Goal: Transaction & Acquisition: Purchase product/service

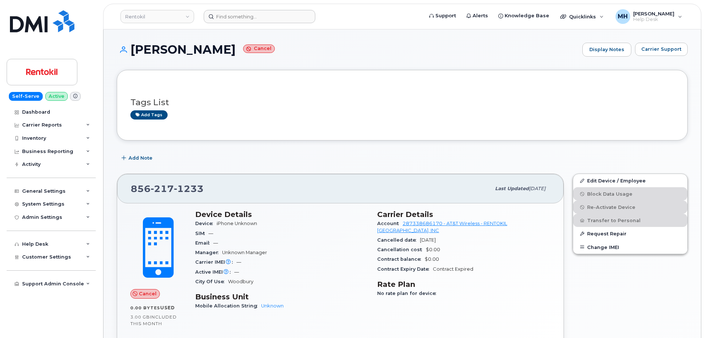
click at [275, 23] on header "Rentokil Support Alerts Knowledge Base Quicklinks Suspend / Cancel Device Chang…" at bounding box center [402, 17] width 598 height 26
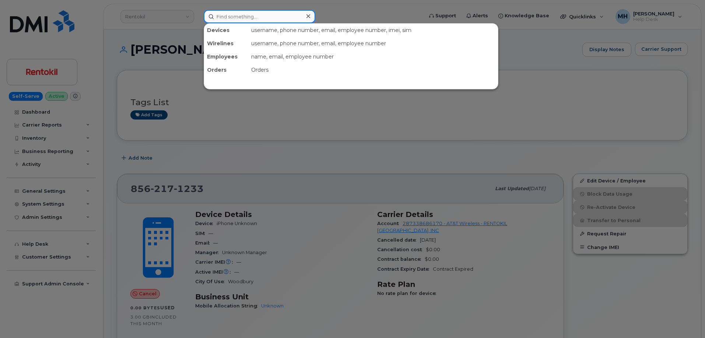
click at [259, 18] on input at bounding box center [260, 16] width 112 height 13
click at [274, 16] on input at bounding box center [260, 16] width 112 height 13
paste input "917-387-6274"
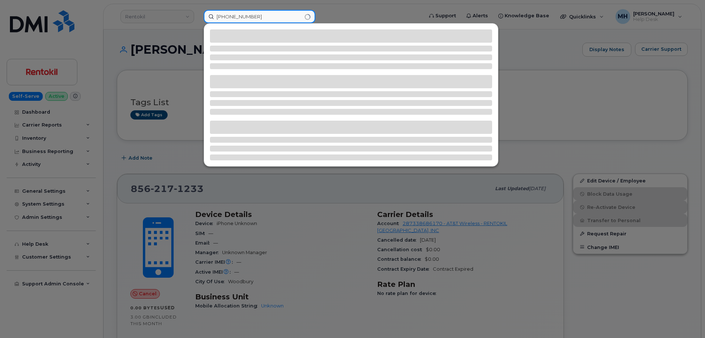
type input "917-387-6274"
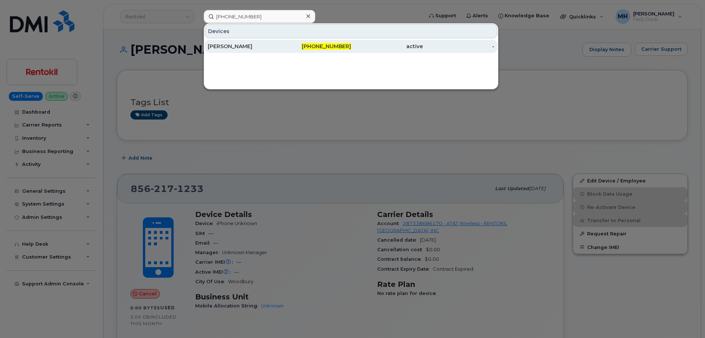
click at [314, 45] on span "917-387-6274" at bounding box center [326, 46] width 49 height 7
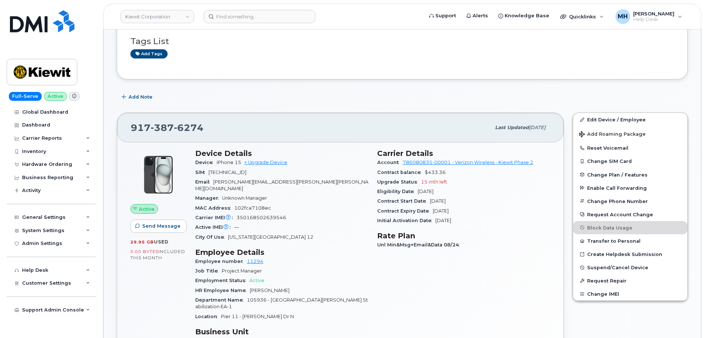
scroll to position [110, 0]
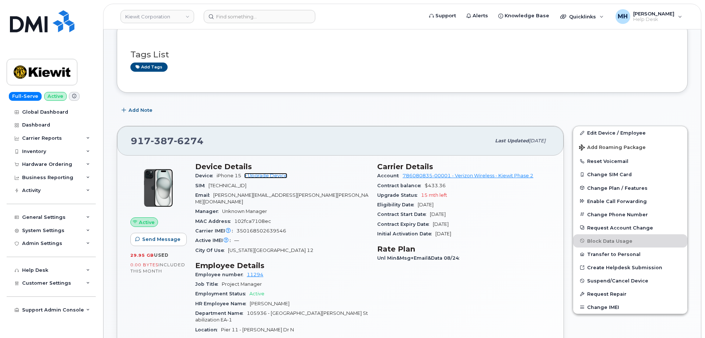
drag, startPoint x: 279, startPoint y: 176, endPoint x: 289, endPoint y: 173, distance: 11.0
click at [279, 176] on link "+ Upgrade Device" at bounding box center [265, 176] width 43 height 6
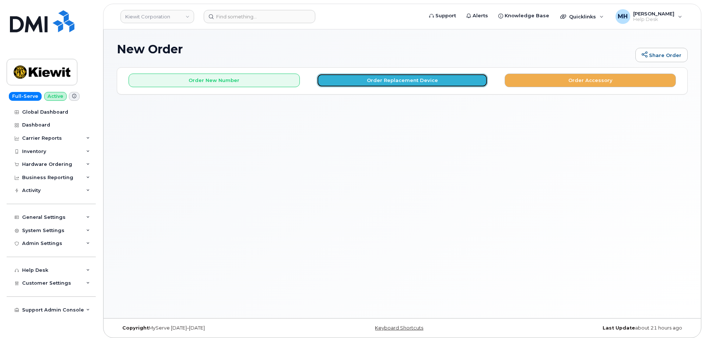
click at [458, 82] on button "Order Replacement Device" at bounding box center [402, 81] width 171 height 14
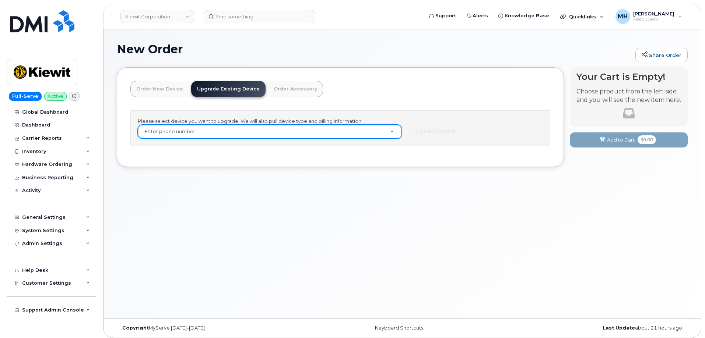
click at [291, 138] on div "Enter phone number" at bounding box center [270, 132] width 264 height 14
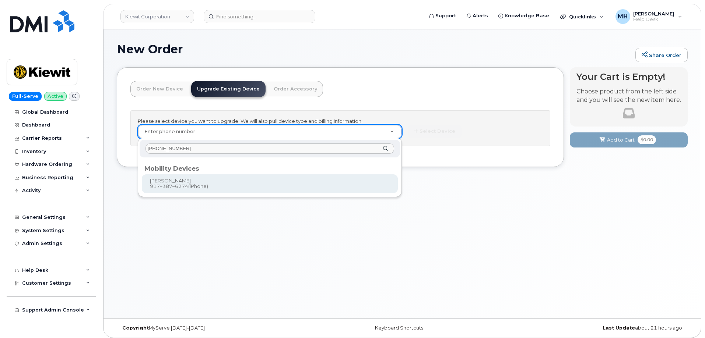
type input "917-387-6274"
type input "1174425"
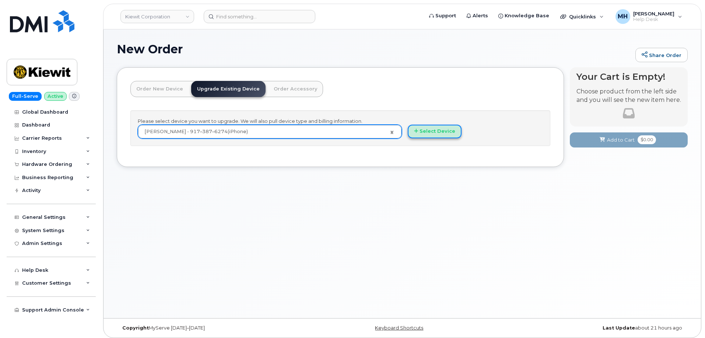
click at [408, 132] on button "Select Device" at bounding box center [435, 132] width 54 height 14
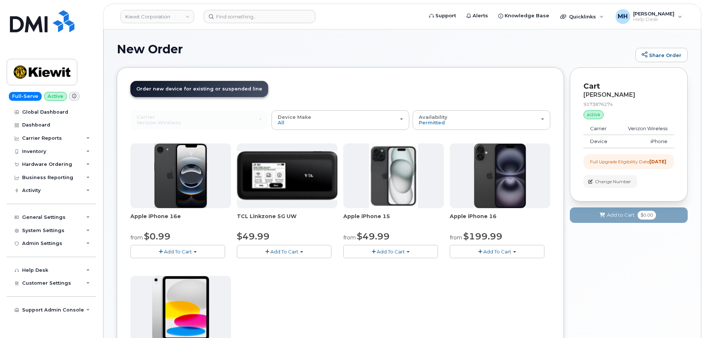
drag, startPoint x: 418, startPoint y: 249, endPoint x: 415, endPoint y: 252, distance: 4.2
click at [418, 249] on button "Add To Cart" at bounding box center [390, 251] width 95 height 13
click at [402, 266] on link "$49.99 - 2 Year Upgrade (128GB)" at bounding box center [393, 265] width 96 height 9
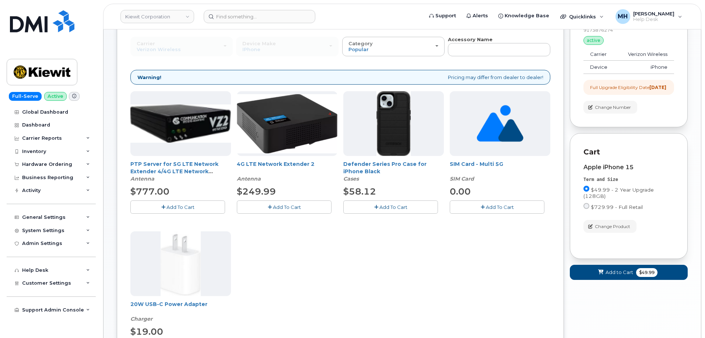
scroll to position [147, 0]
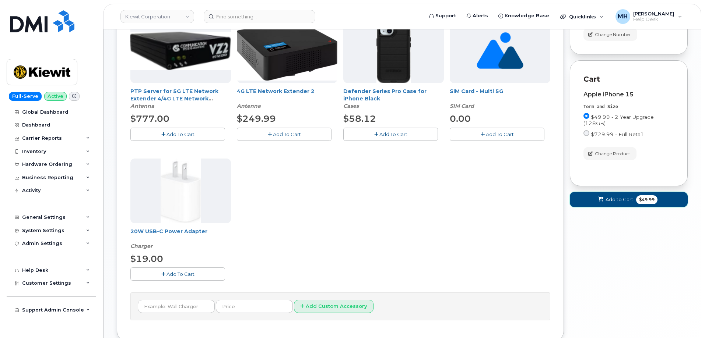
click at [629, 203] on span "Add to Cart" at bounding box center [619, 199] width 28 height 7
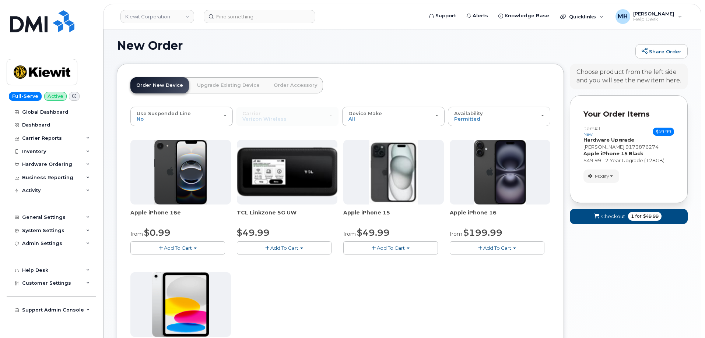
scroll to position [203, 0]
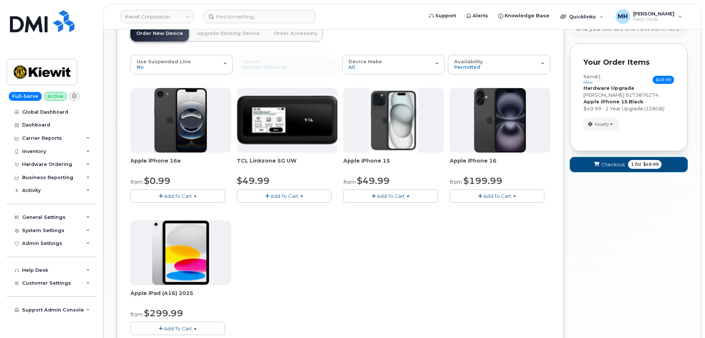
click at [622, 172] on button "Checkout 1 for $49.99" at bounding box center [629, 164] width 118 height 15
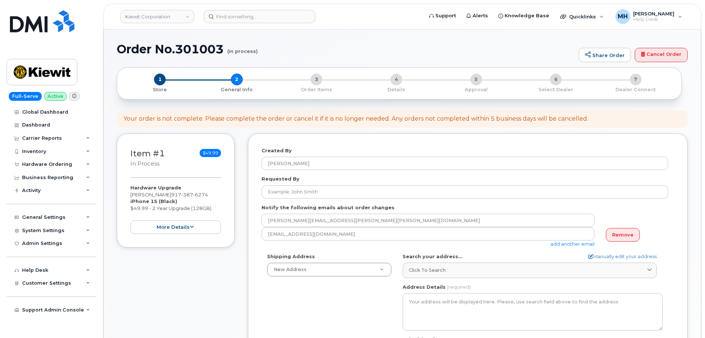
select select
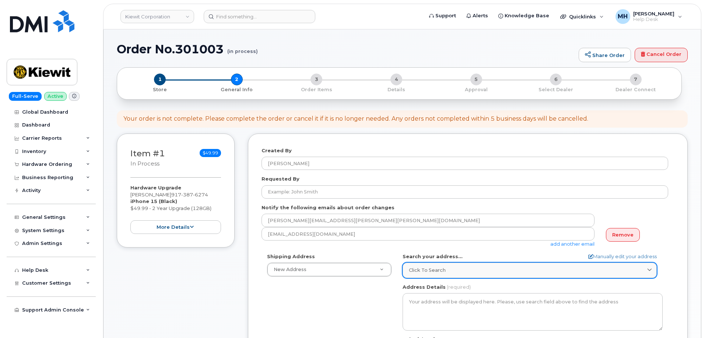
click at [461, 272] on div "Click to search" at bounding box center [530, 270] width 242 height 7
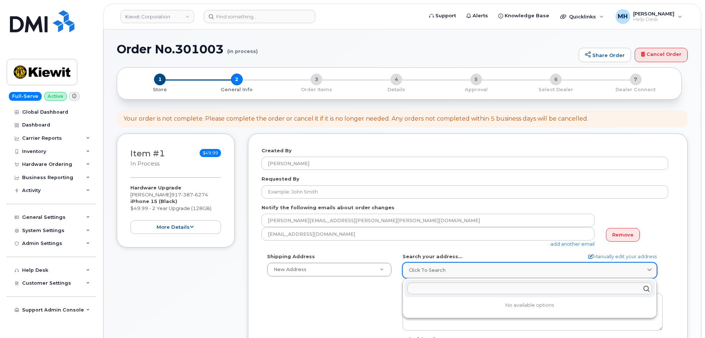
paste input "[STREET_ADDRESS]"
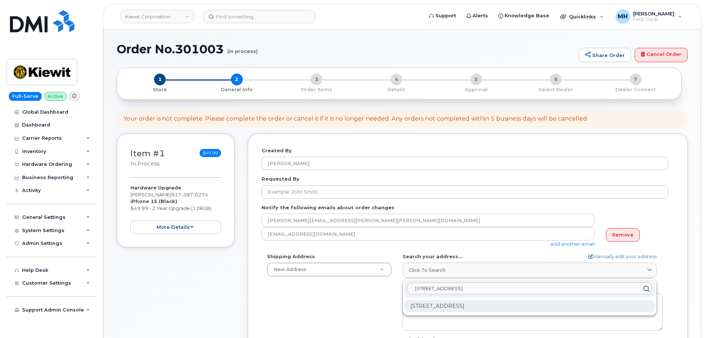
type input "16 Marlborough Ct, Rockville Centre, NY 11570"
click at [440, 310] on div "16 Marlborough Ct Rockville Centre NY 11570-1823" at bounding box center [529, 306] width 250 height 12
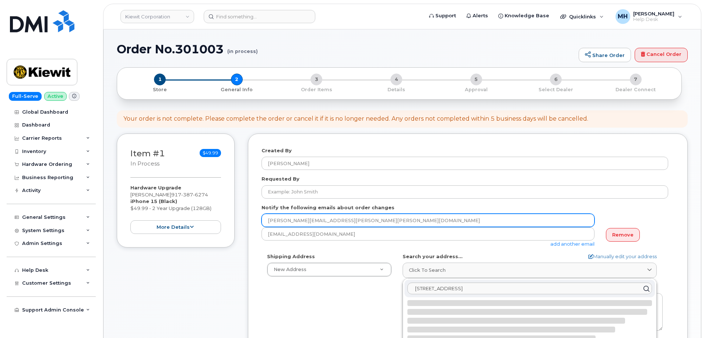
select select
type textarea "16 Marlborough Ct ROCKVILLE CENTRE NY 11570-1823 UNITED STATES"
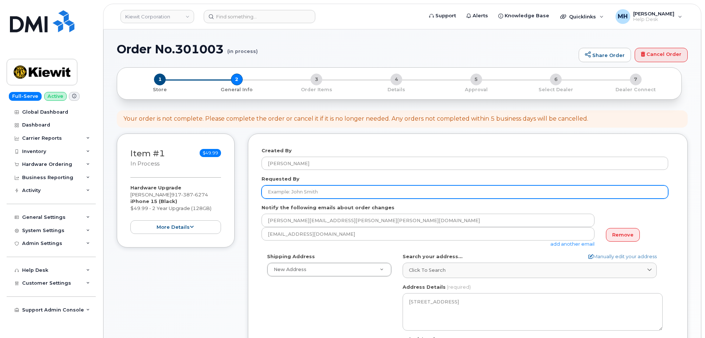
click at [286, 190] on input "Requested By" at bounding box center [464, 192] width 407 height 13
paste input "[PERSON_NAME]"
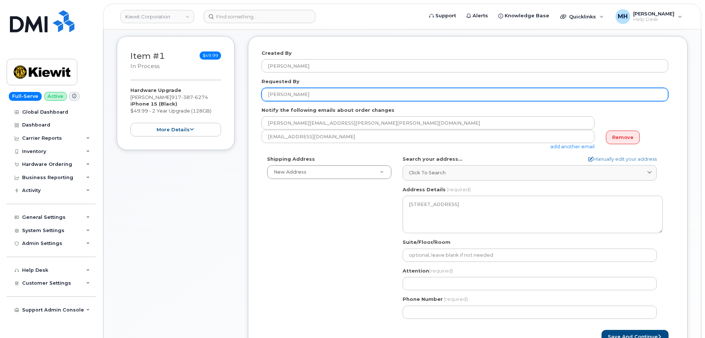
scroll to position [110, 0]
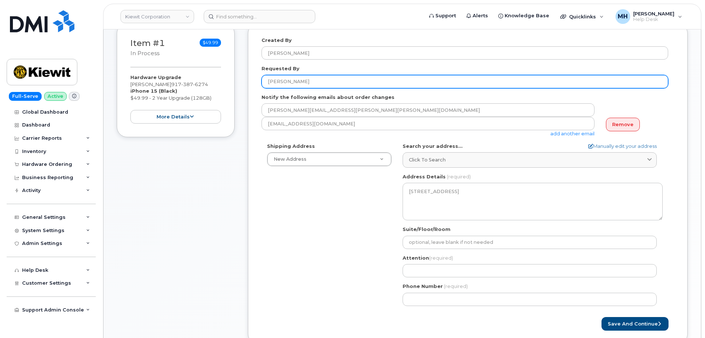
type input "[PERSON_NAME]"
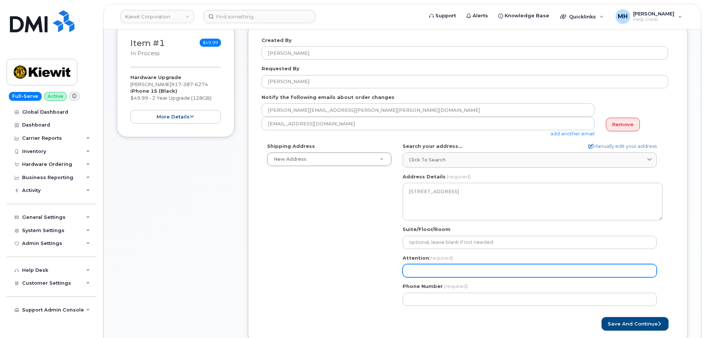
click at [449, 277] on input "Attention (required)" at bounding box center [529, 270] width 254 height 13
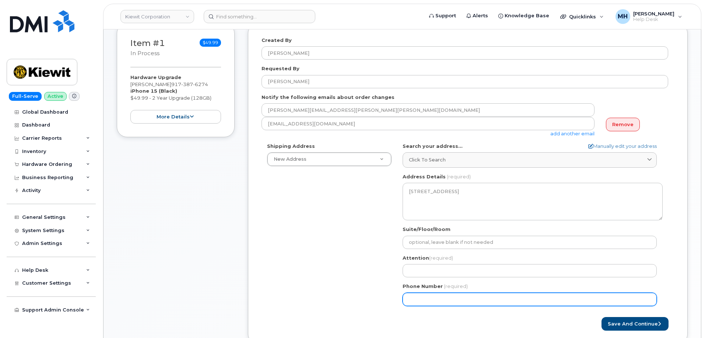
click at [438, 293] on input "Phone Number" at bounding box center [529, 299] width 254 height 13
paste input "9179137325"
click at [432, 299] on input "Phone Number" at bounding box center [529, 299] width 254 height 13
select select
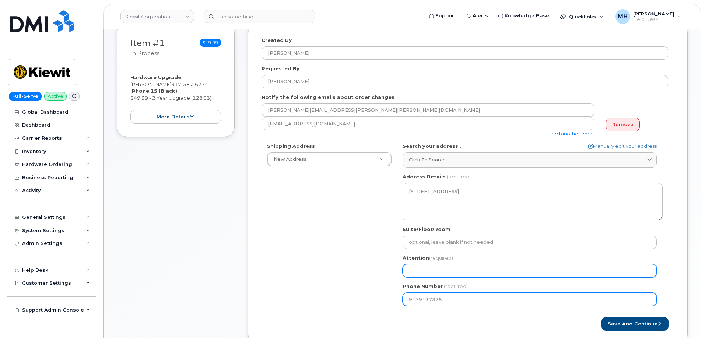
type input "9179137325"
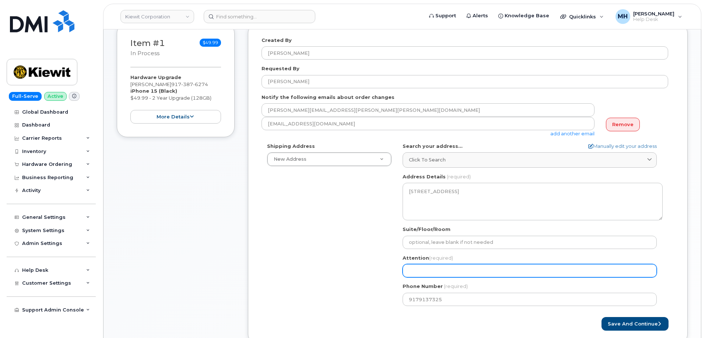
click at [439, 274] on input "Attention (required)" at bounding box center [529, 270] width 254 height 13
paste input "[PERSON_NAME]"
type input "[PERSON_NAME]"
select select
type input "[PERSON_NAME]"
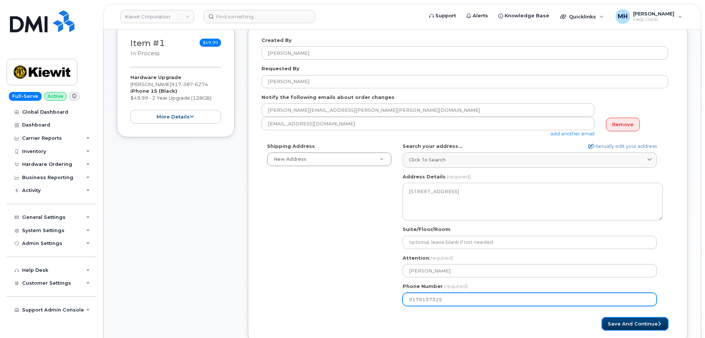
drag, startPoint x: 632, startPoint y: 326, endPoint x: 462, endPoint y: 298, distance: 171.7
click at [632, 326] on button "Save and Continue" at bounding box center [634, 324] width 67 height 14
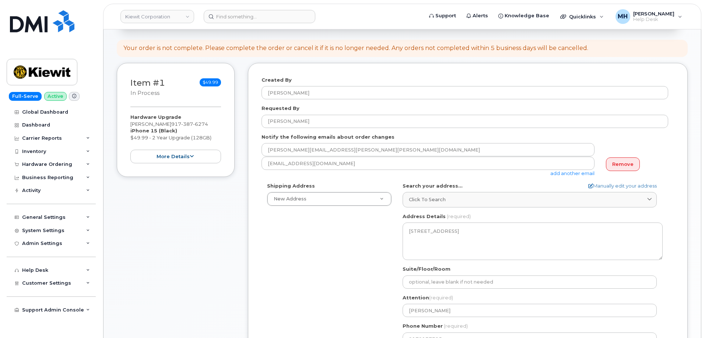
scroll to position [0, 0]
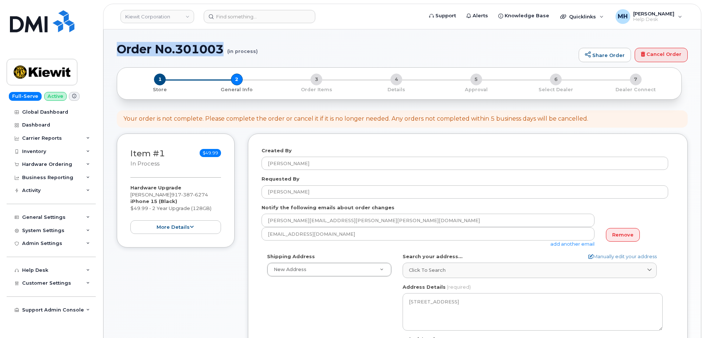
drag, startPoint x: 224, startPoint y: 48, endPoint x: 112, endPoint y: 50, distance: 111.6
click at [112, 50] on div "Order No.301003 (in process) Share Order Cancel Order × Share This Order If you…" at bounding box center [401, 338] width 597 height 619
copy h1 "Order No.301003"
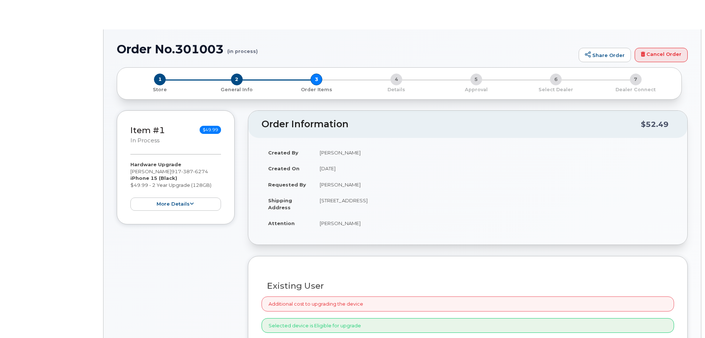
type input "DANIEL SULLIVAN"
radio input "true"
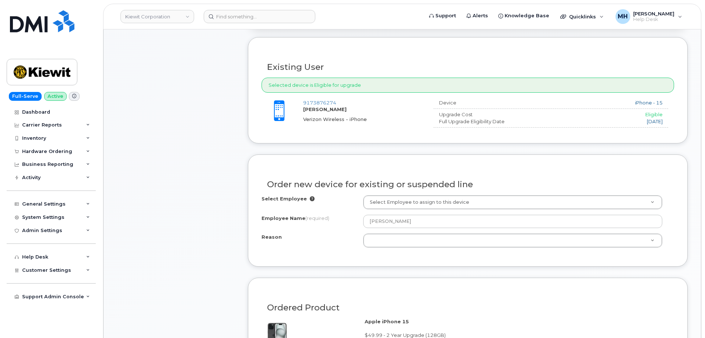
scroll to position [258, 0]
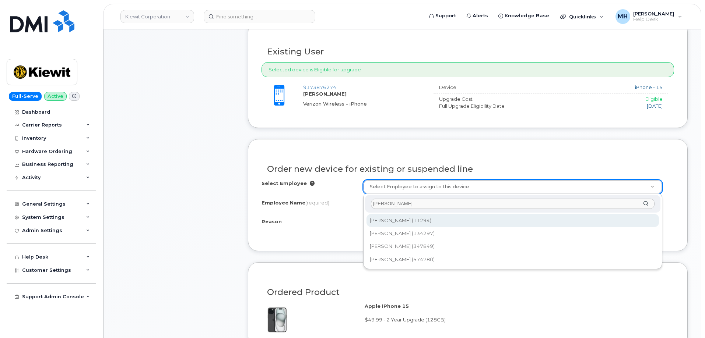
type input "[PERSON_NAME]"
type input "2144618"
type input "[PERSON_NAME]"
select select
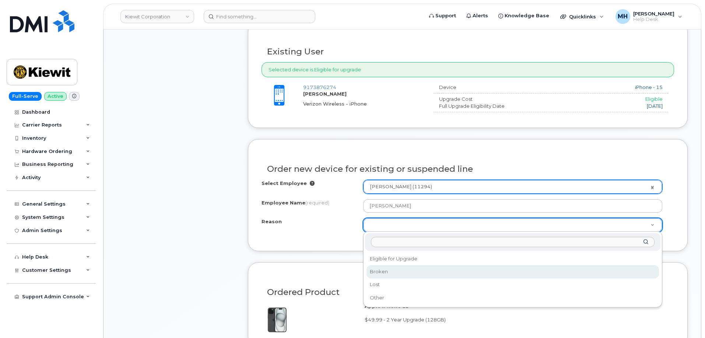
drag, startPoint x: 385, startPoint y: 280, endPoint x: 385, endPoint y: 273, distance: 7.0
select select "broken"
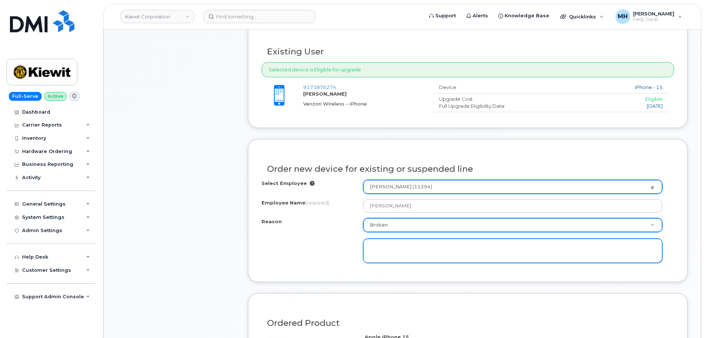
click at [387, 246] on textarea at bounding box center [512, 251] width 299 height 24
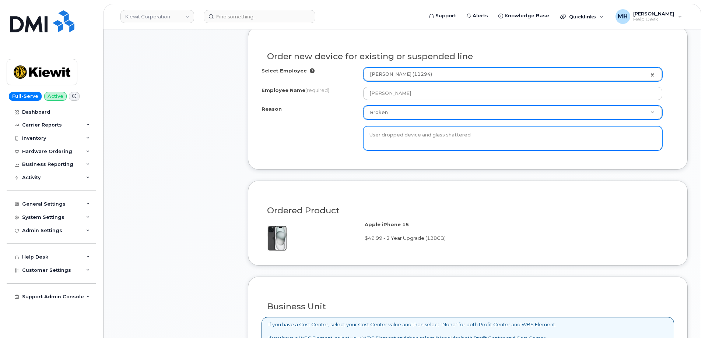
scroll to position [479, 0]
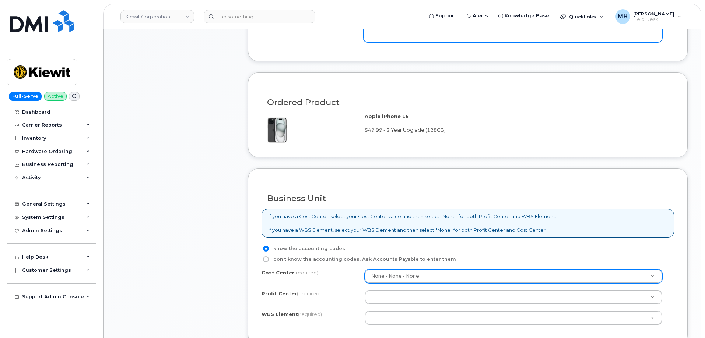
type textarea "User dropped device and glass shattered"
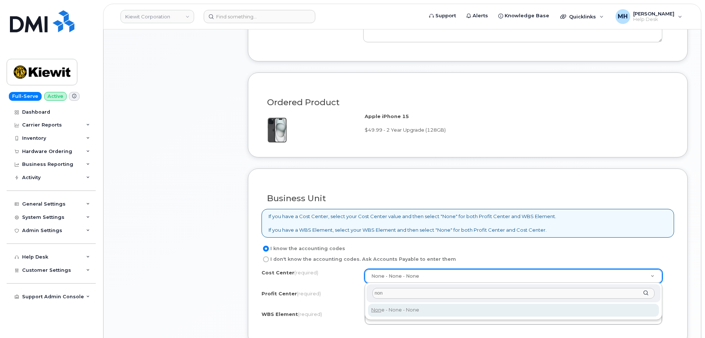
type input "non"
type input "None"
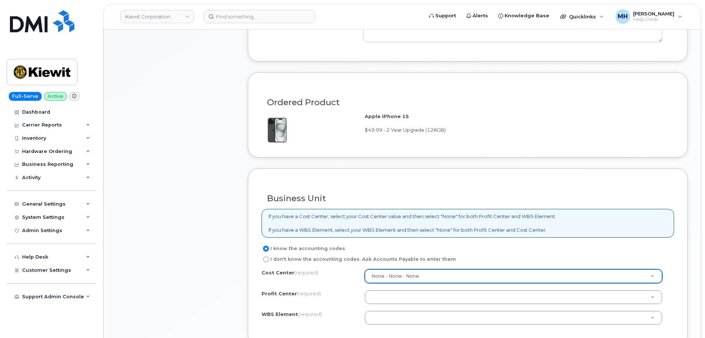
click at [387, 306] on div "Cost Center (required) None - None - None None Profit Center (required) None - …" at bounding box center [467, 301] width 412 height 63
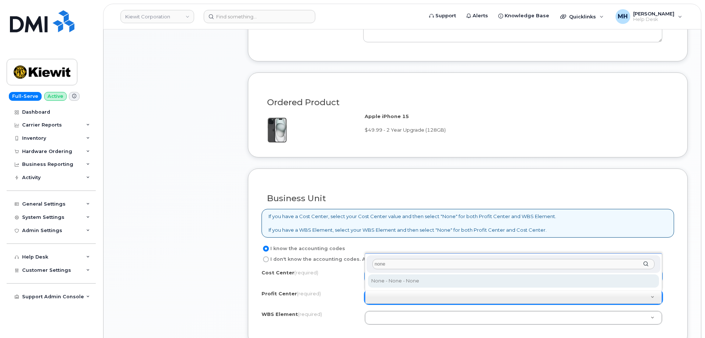
type input "none"
select select "None"
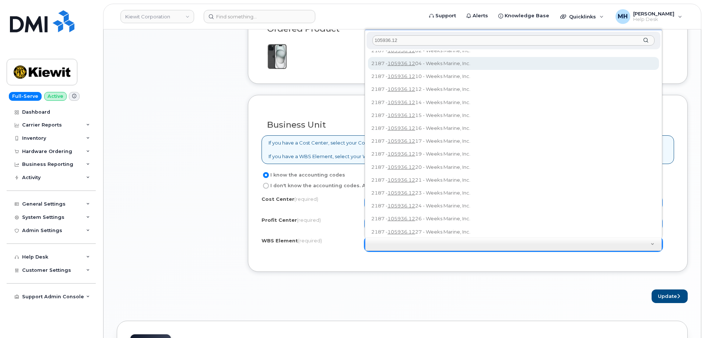
scroll to position [0, 0]
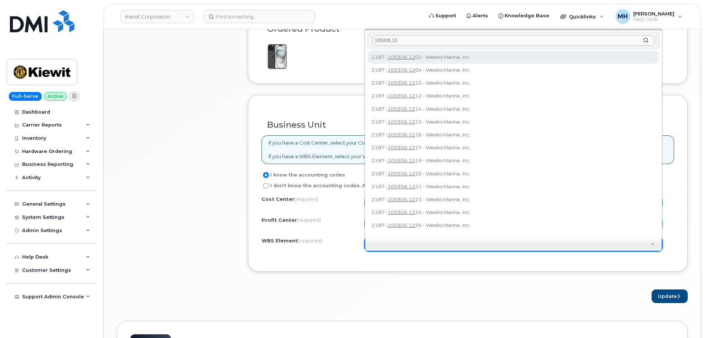
drag, startPoint x: 403, startPoint y: 44, endPoint x: 367, endPoint y: 41, distance: 36.3
click at [367, 41] on div "105936.12" at bounding box center [513, 41] width 294 height 18
paste input "327"
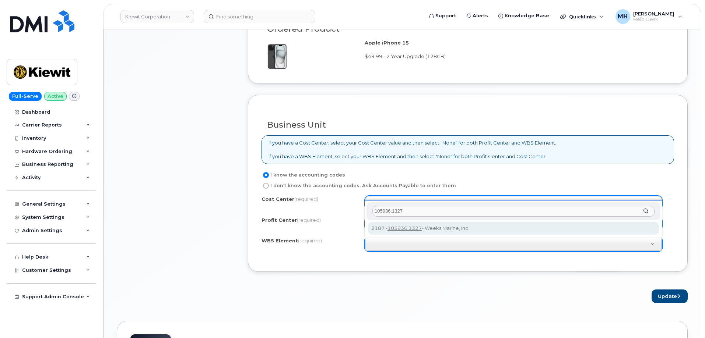
type input "105936.1327"
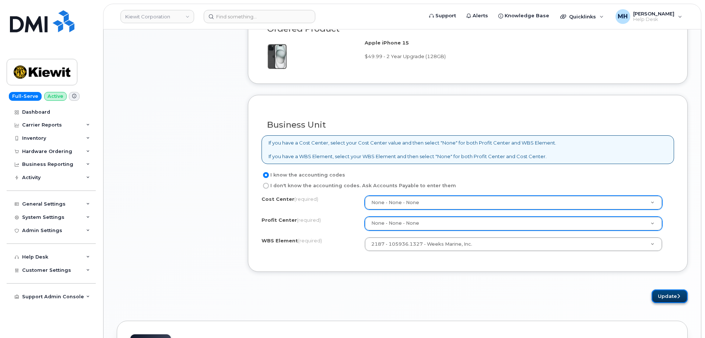
click at [671, 293] on button "Update" at bounding box center [669, 297] width 36 height 14
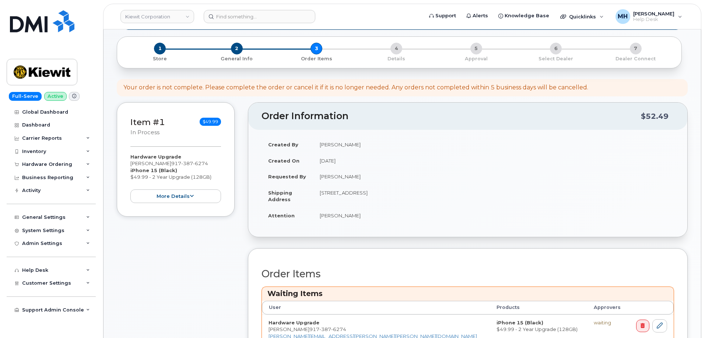
scroll to position [147, 0]
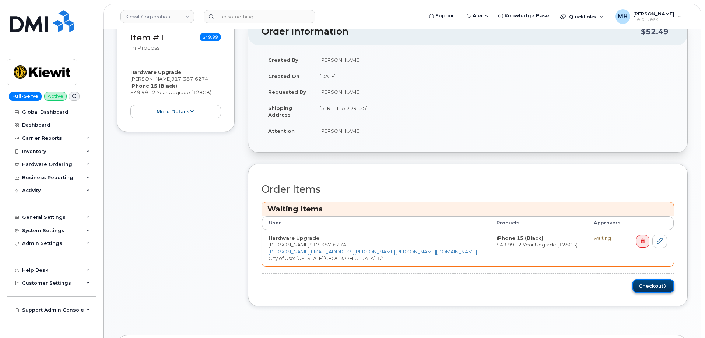
click at [643, 283] on button "Checkout" at bounding box center [653, 287] width 42 height 14
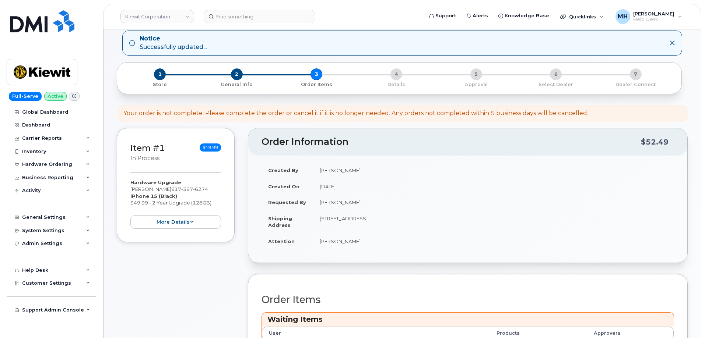
scroll to position [0, 0]
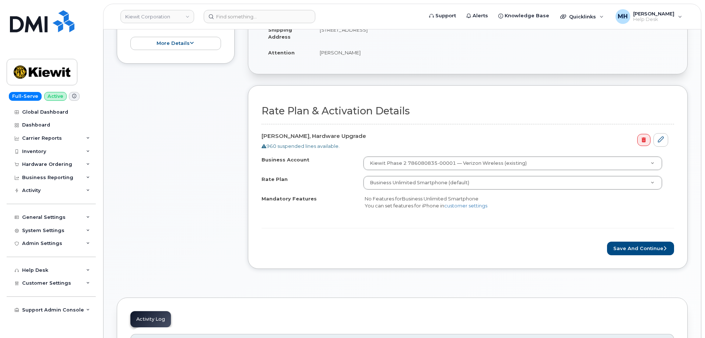
scroll to position [184, 0]
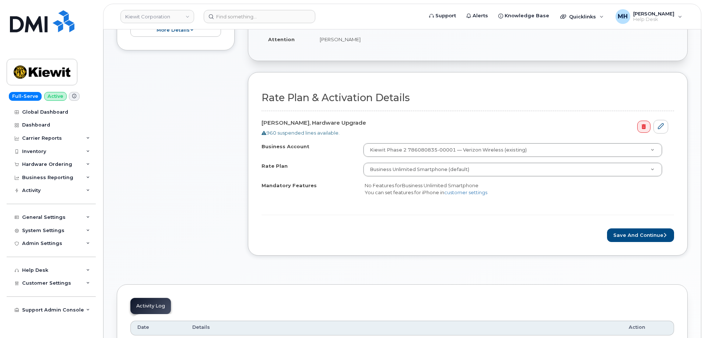
click at [589, 241] on div "Save and Continue" at bounding box center [467, 236] width 412 height 14
click at [623, 240] on button "Save and Continue" at bounding box center [640, 236] width 67 height 14
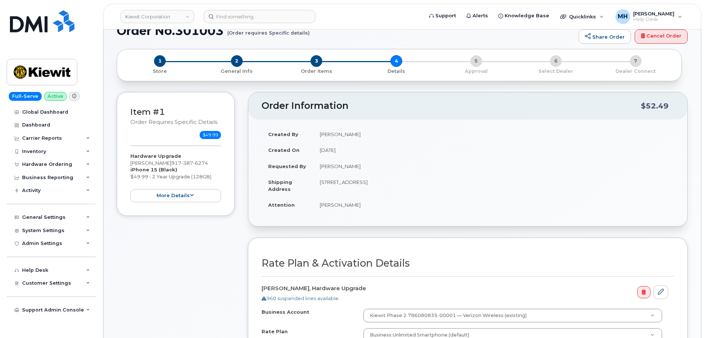
scroll to position [0, 0]
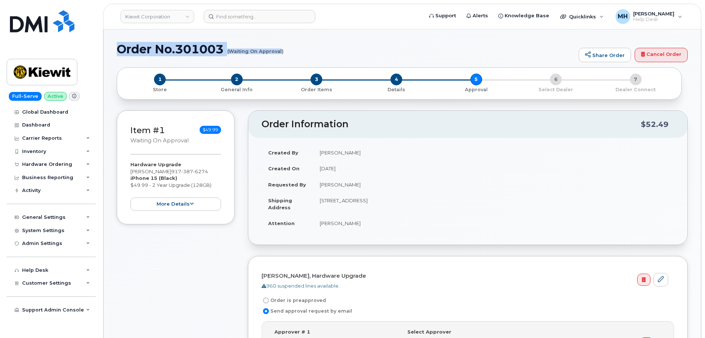
drag, startPoint x: 118, startPoint y: 48, endPoint x: 282, endPoint y: 52, distance: 164.3
click at [282, 52] on h1 "Order No.301003 (Waiting On Approval)" at bounding box center [346, 49] width 458 height 13
copy h1 "Order No.301003 (Waiting On Approval"
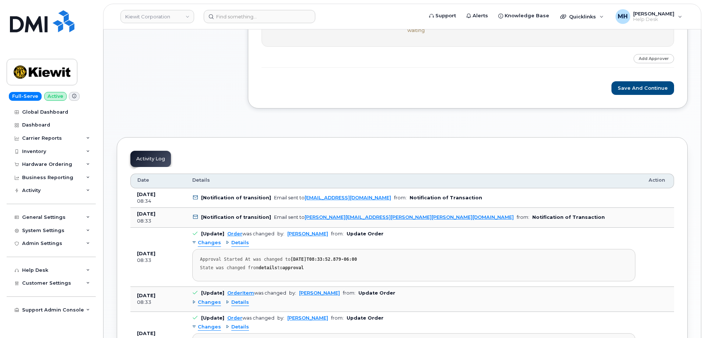
scroll to position [258, 0]
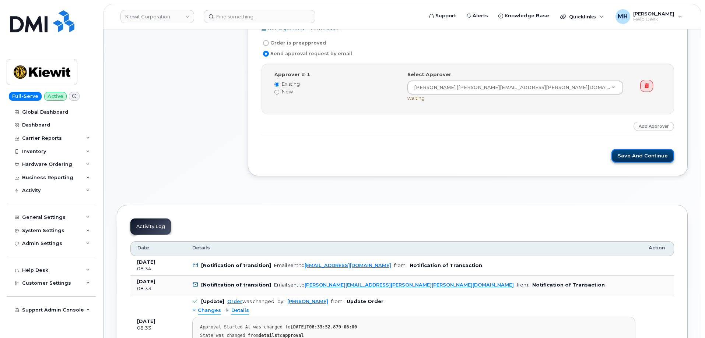
click at [662, 153] on button "Save and Continue" at bounding box center [642, 156] width 63 height 14
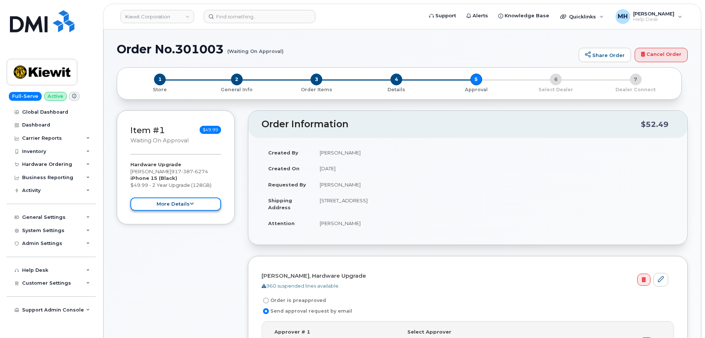
click at [206, 204] on button "more details" at bounding box center [175, 205] width 91 height 14
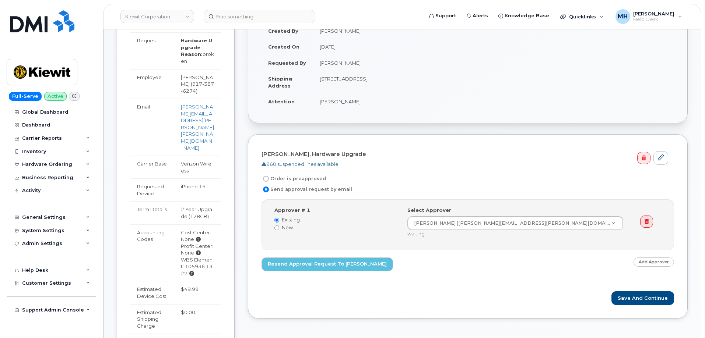
scroll to position [184, 0]
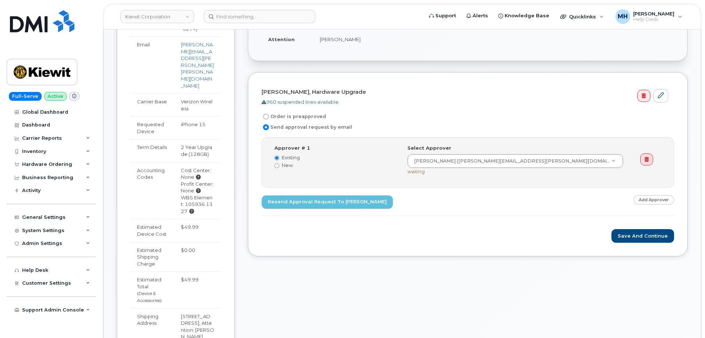
click at [382, 267] on div "Order Information $52.49 Created By [PERSON_NAME] Created On [DATE] Requested B…" at bounding box center [468, 180] width 440 height 509
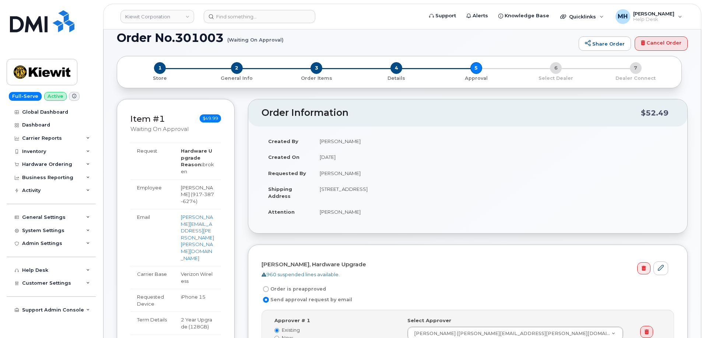
scroll to position [0, 0]
